Goal: Task Accomplishment & Management: Manage account settings

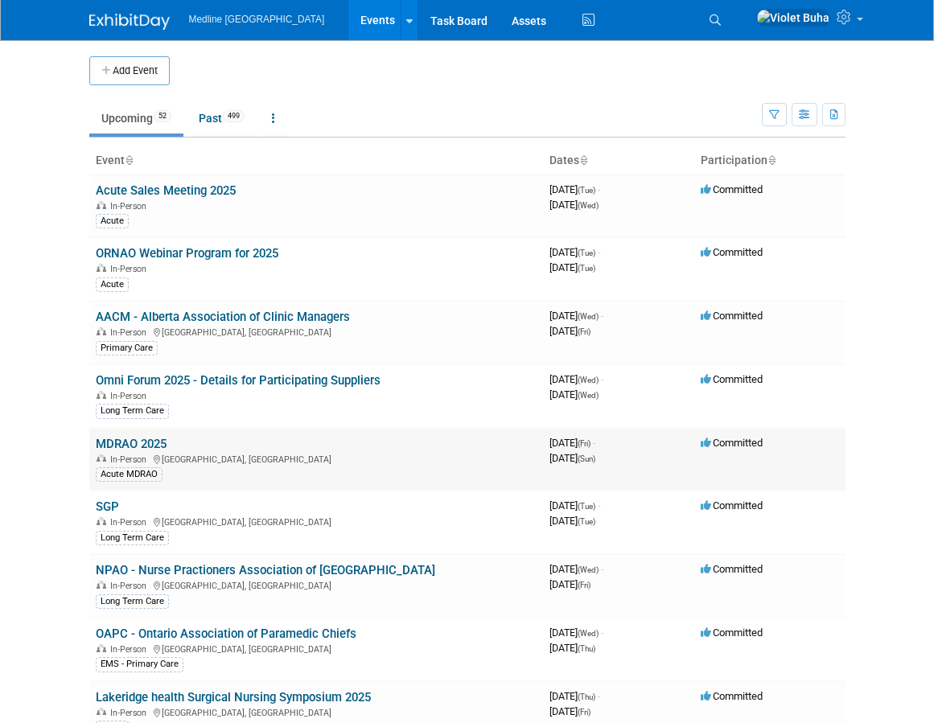
click at [149, 448] on link "MDRAO 2025" at bounding box center [131, 444] width 71 height 14
click at [220, 112] on link "Past 499" at bounding box center [222, 118] width 70 height 31
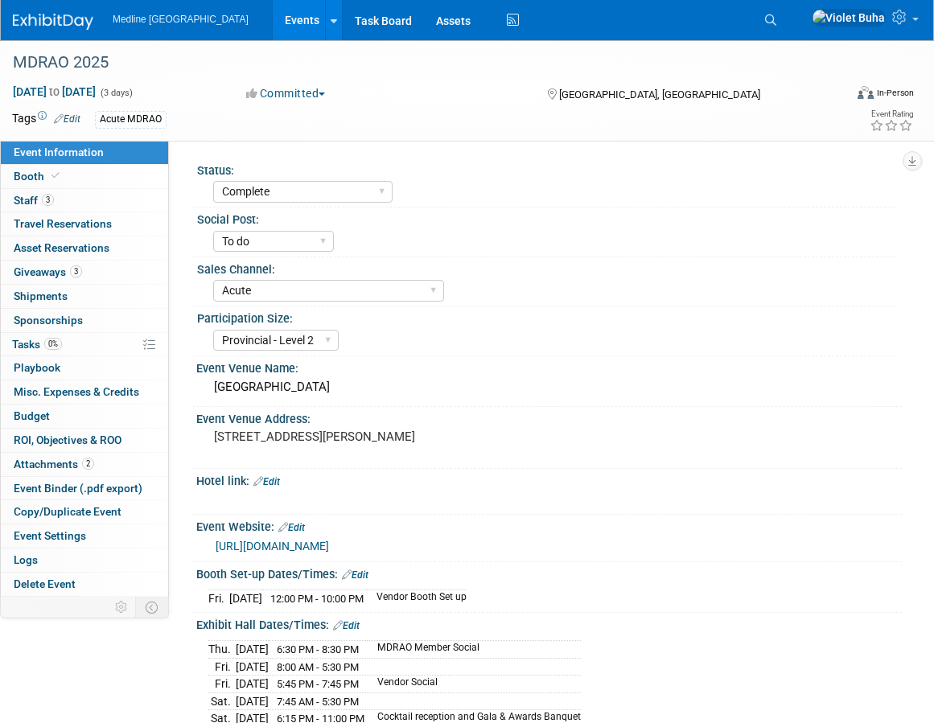
select select "Complete"
select select "To do"
select select "Acute"
select select "Provincial - Level 2"
click at [104, 204] on link "3 Staff 3" at bounding box center [84, 200] width 167 height 23
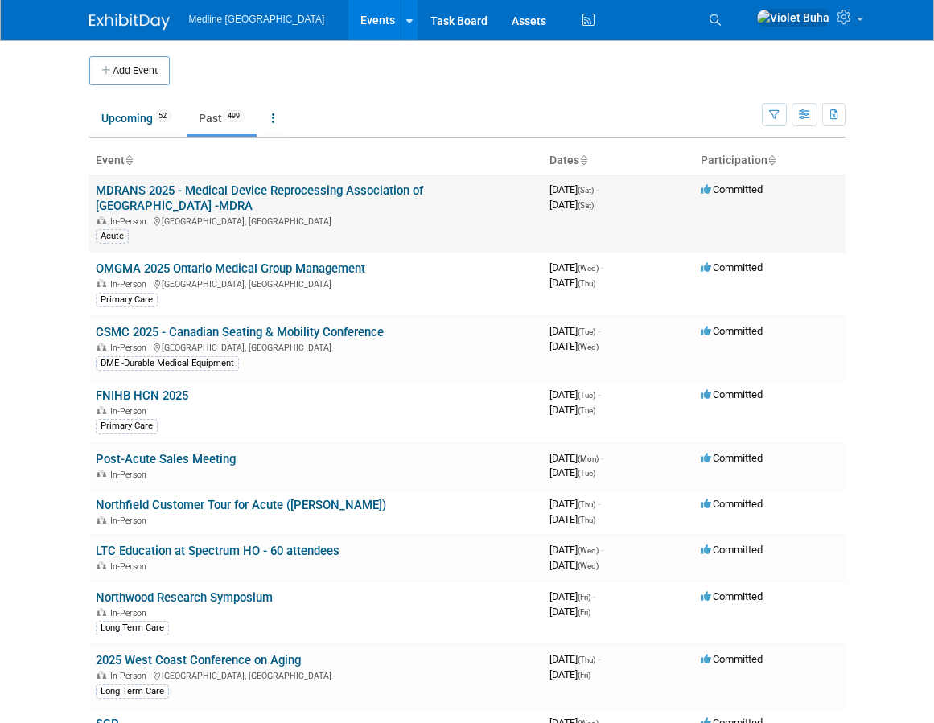
click at [194, 192] on link "MDRANS 2025 - Medical Device Reprocessing Association of [GEOGRAPHIC_DATA] -MDRA" at bounding box center [259, 198] width 327 height 30
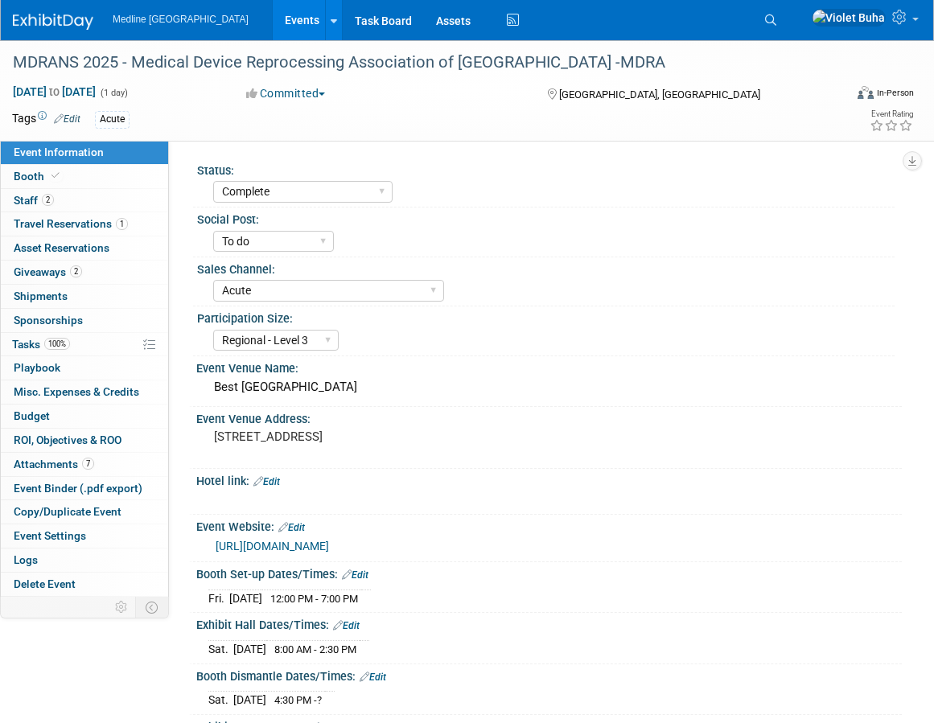
select select "Complete"
select select "To do"
select select "Acute"
select select "Regional - Level 3"
click at [102, 204] on link "2 Staff 2" at bounding box center [84, 200] width 167 height 23
